Goal: Book appointment/travel/reservation

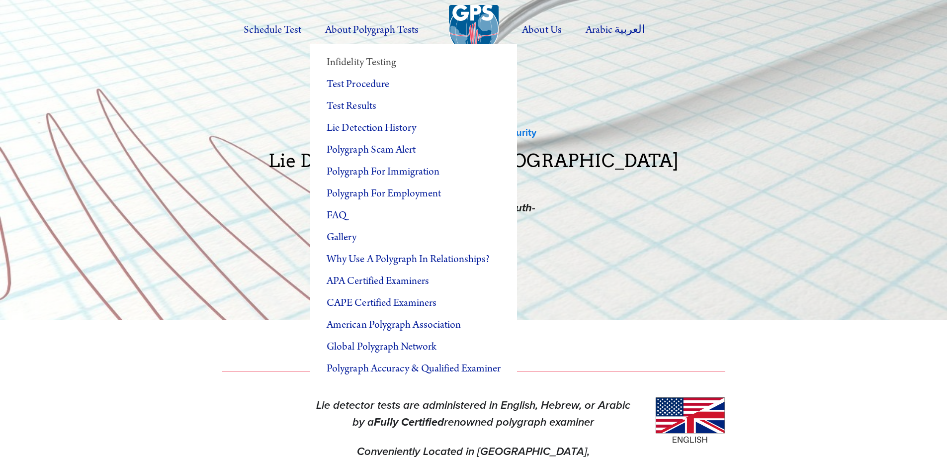
click at [379, 62] on link "Infidelity Testing" at bounding box center [413, 63] width 207 height 22
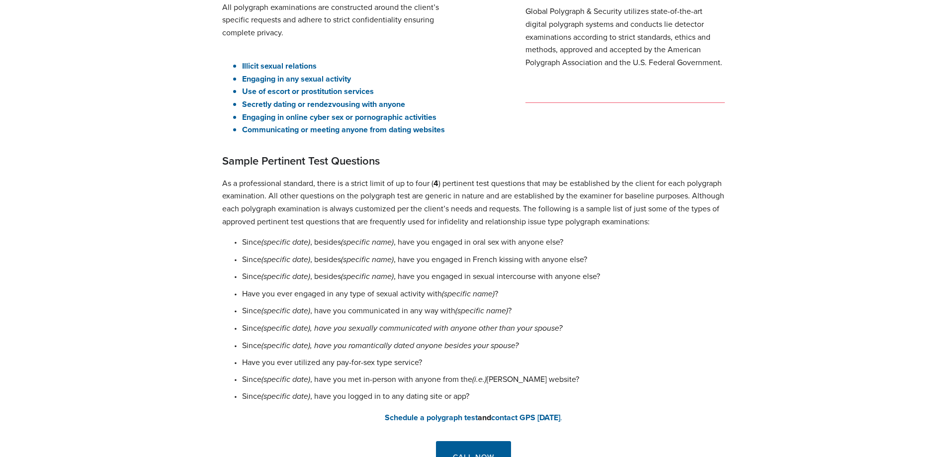
scroll to position [597, 0]
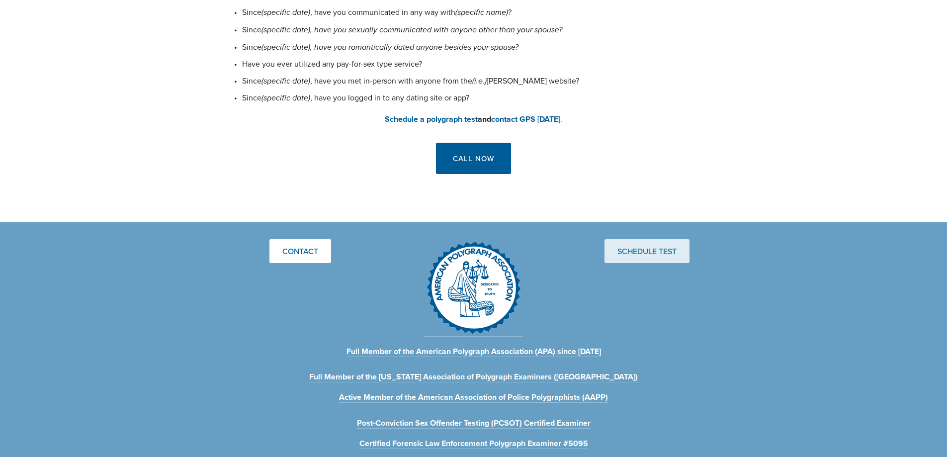
click at [642, 239] on link "Schedule Test" at bounding box center [646, 251] width 85 height 24
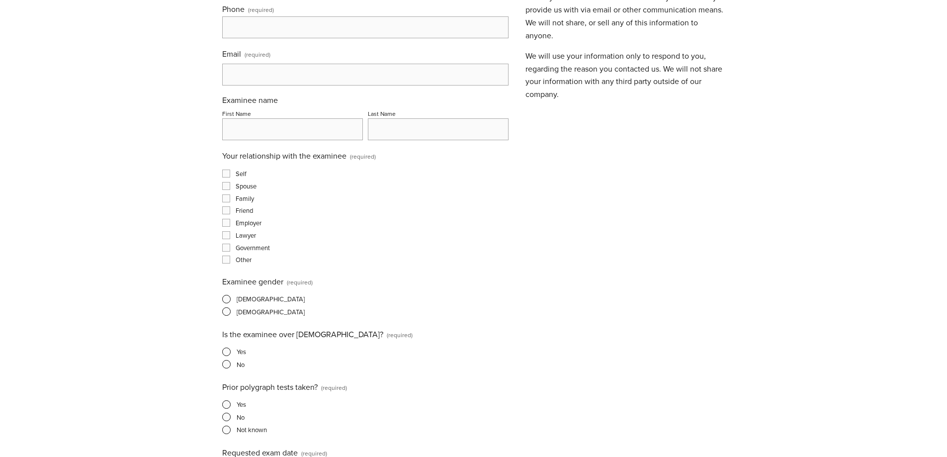
scroll to position [447, 0]
